Goal: Navigation & Orientation: Find specific page/section

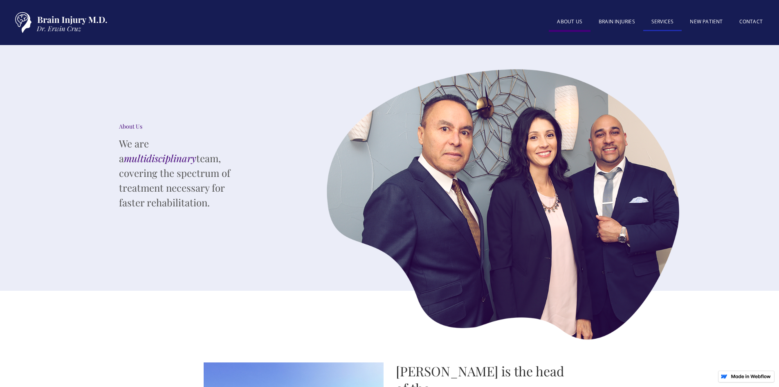
click at [666, 21] on link "SERVICES" at bounding box center [662, 22] width 39 height 18
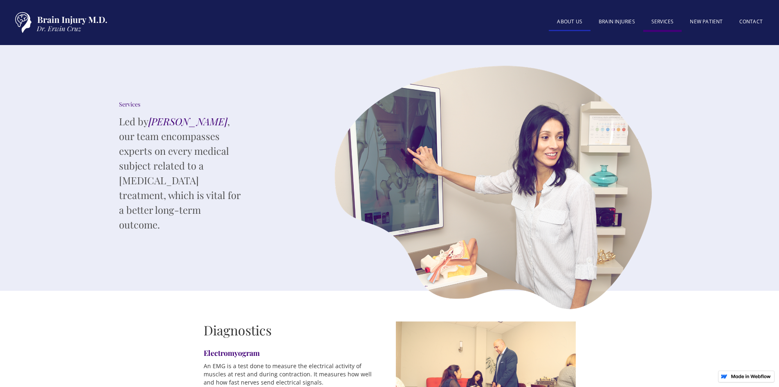
click at [567, 21] on link "About US" at bounding box center [570, 22] width 42 height 18
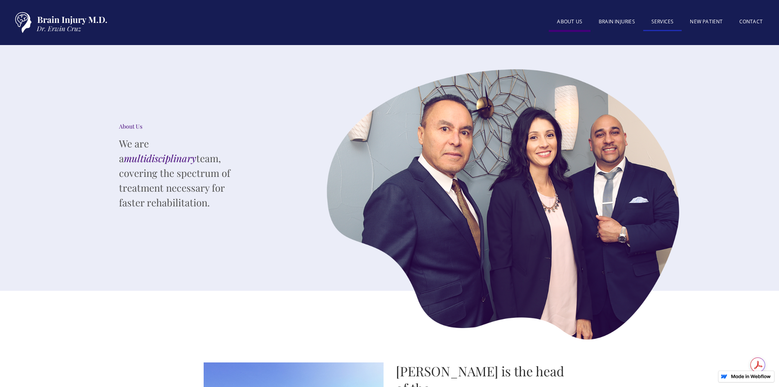
click at [668, 23] on link "SERVICES" at bounding box center [662, 22] width 39 height 18
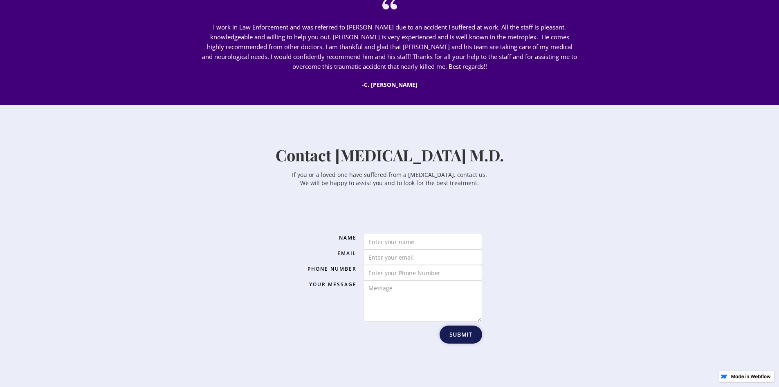
scroll to position [941, 0]
